Goal: Navigation & Orientation: Go to known website

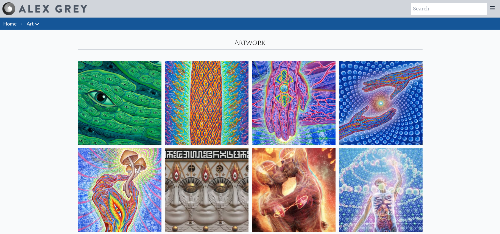
click at [11, 26] on link "Home" at bounding box center [9, 24] width 13 height 6
